Goal: Task Accomplishment & Management: Use online tool/utility

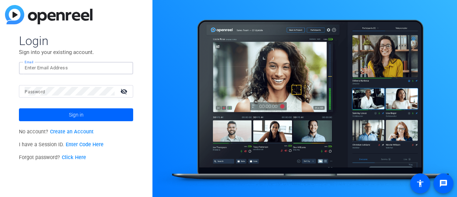
click at [114, 70] on input "Email" at bounding box center [76, 68] width 103 height 9
type input "[PERSON_NAME][EMAIL_ADDRESS][PERSON_NAME][DOMAIN_NAME]"
click at [19, 108] on button "Sign in" at bounding box center [76, 114] width 114 height 13
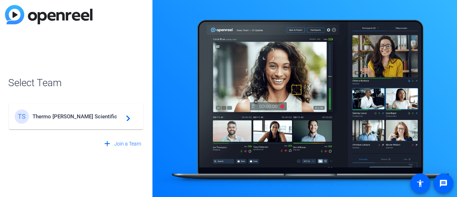
click at [109, 113] on span "Thermo [PERSON_NAME] Scientific" at bounding box center [77, 116] width 89 height 6
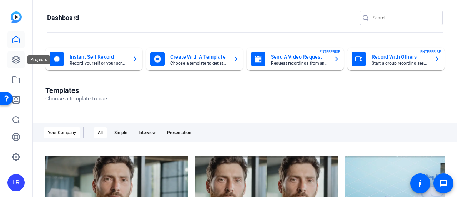
click at [16, 60] on icon at bounding box center [16, 59] width 9 height 9
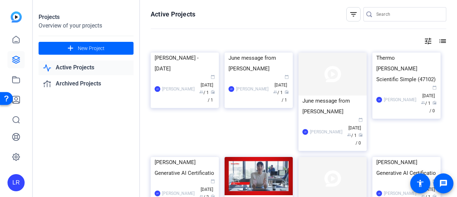
click at [90, 70] on link "Active Projects" at bounding box center [86, 67] width 95 height 15
click at [78, 67] on link "Active Projects" at bounding box center [86, 67] width 95 height 15
click at [350, 15] on mat-icon "filter_list" at bounding box center [354, 14] width 9 height 9
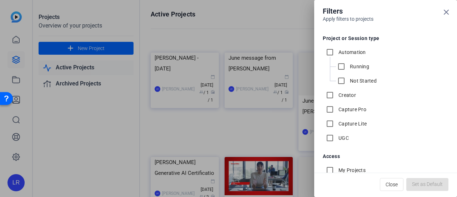
click at [285, 20] on div at bounding box center [228, 98] width 457 height 197
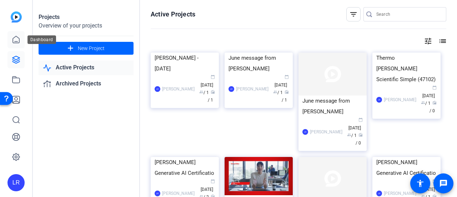
click at [17, 38] on icon at bounding box center [16, 39] width 9 height 9
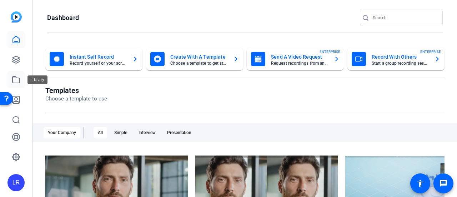
click at [16, 80] on icon at bounding box center [16, 79] width 9 height 9
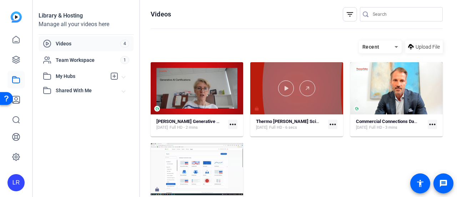
scroll to position [30, 0]
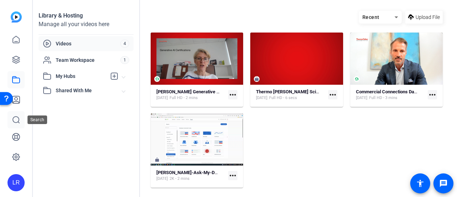
click at [16, 119] on icon at bounding box center [16, 119] width 9 height 9
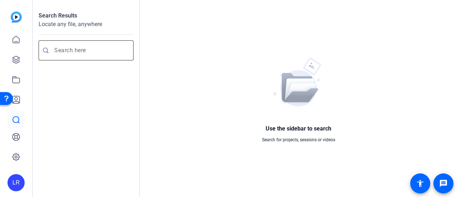
click at [104, 49] on input "Enter search query" at bounding box center [89, 50] width 71 height 9
type input "OE HR"
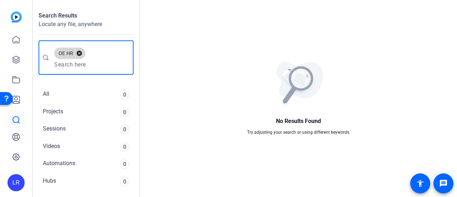
click at [80, 51] on button "cancel" at bounding box center [79, 53] width 12 height 6
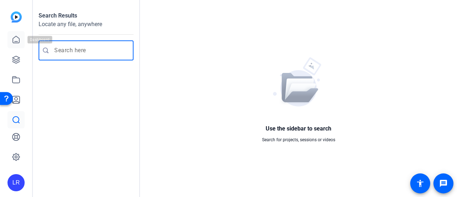
click at [20, 41] on icon at bounding box center [16, 39] width 9 height 9
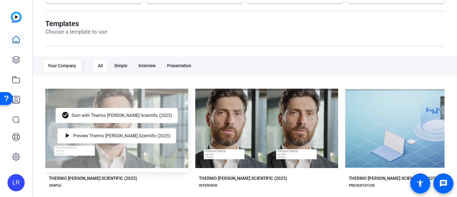
scroll to position [71, 0]
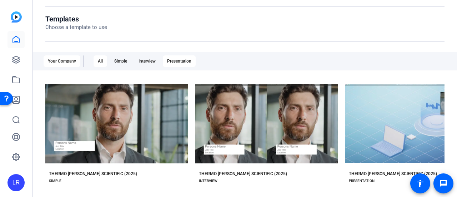
click at [180, 60] on div "Presentation" at bounding box center [179, 60] width 33 height 11
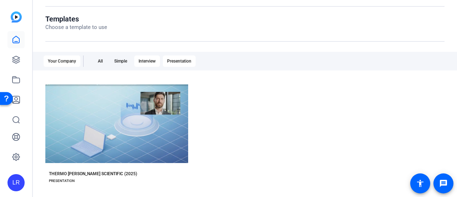
click at [144, 66] on div "Interview" at bounding box center [147, 60] width 26 height 11
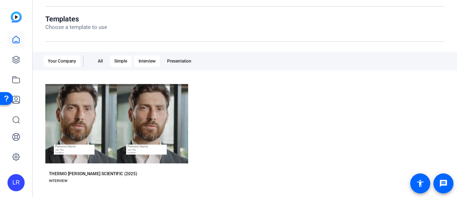
click at [122, 59] on div "Simple" at bounding box center [120, 60] width 21 height 11
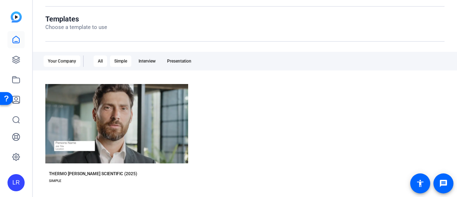
click at [102, 61] on div "All" at bounding box center [101, 60] width 14 height 11
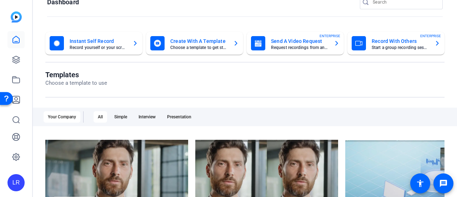
scroll to position [0, 0]
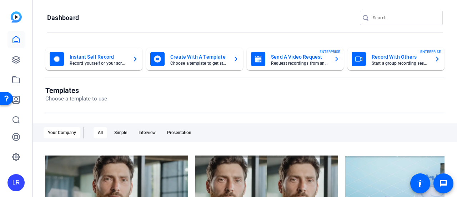
click at [65, 133] on div "Your Company" at bounding box center [62, 132] width 37 height 11
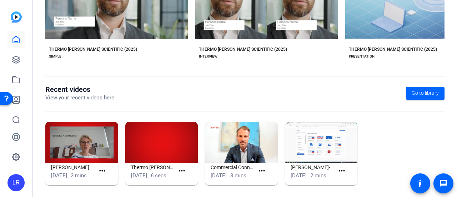
scroll to position [208, 0]
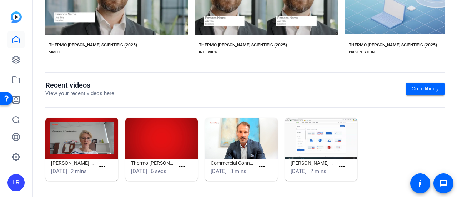
click at [17, 17] on img at bounding box center [16, 16] width 11 height 11
click at [18, 44] on icon at bounding box center [16, 39] width 9 height 9
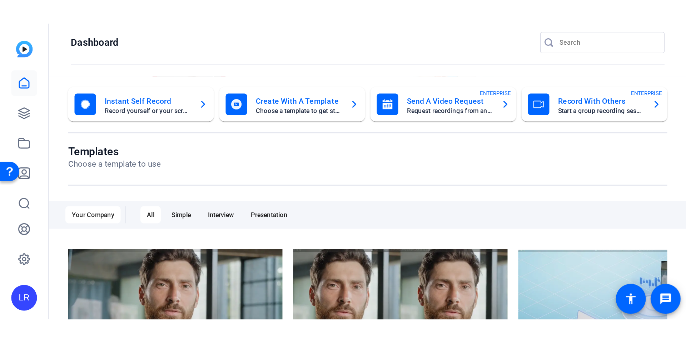
scroll to position [0, 0]
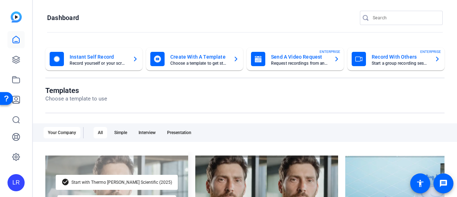
drag, startPoint x: 120, startPoint y: 169, endPoint x: 139, endPoint y: 167, distance: 18.4
click at [120, 169] on div "check_circle Start with Thermo [PERSON_NAME] Scientific (2025) play_arrow Previ…" at bounding box center [116, 195] width 143 height 87
